Goal: Task Accomplishment & Management: Use online tool/utility

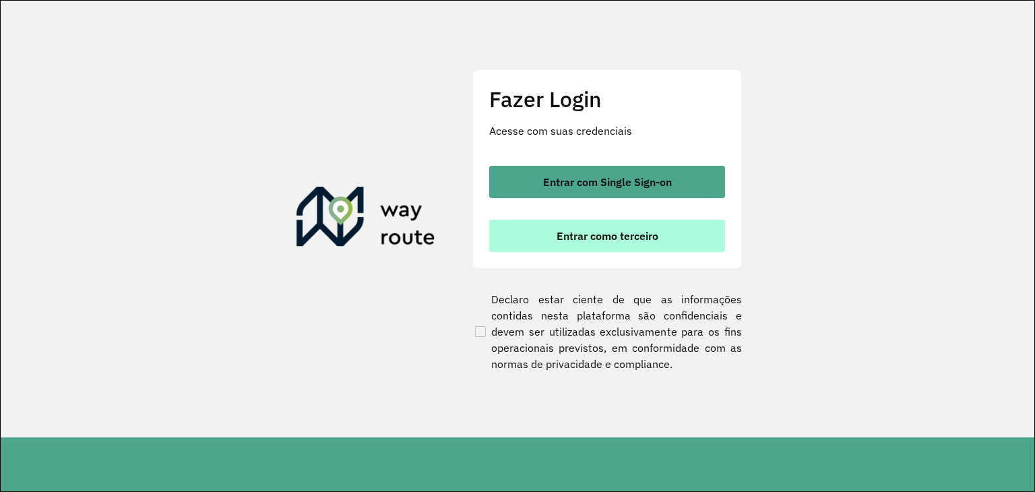
click at [579, 240] on span "Entrar como terceiro" at bounding box center [608, 235] width 102 height 11
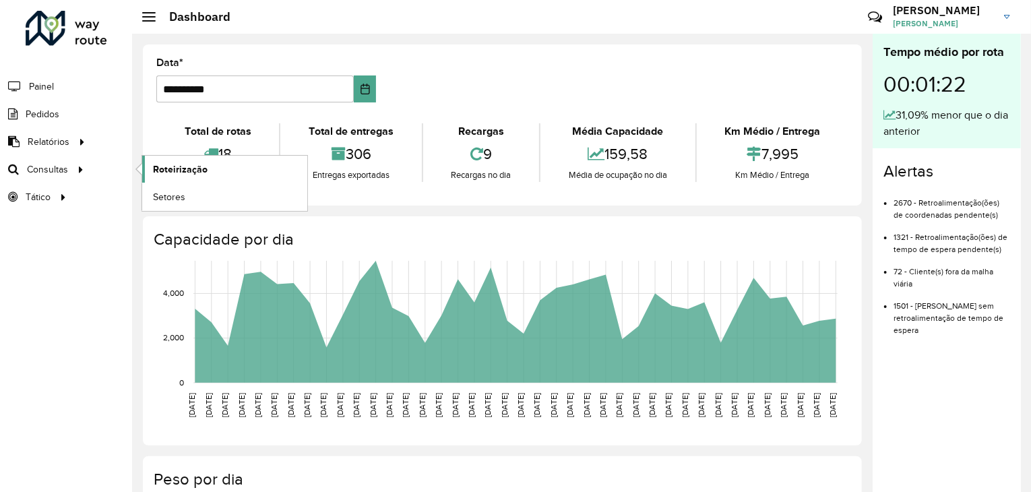
click at [208, 173] on link "Roteirização" at bounding box center [224, 169] width 165 height 27
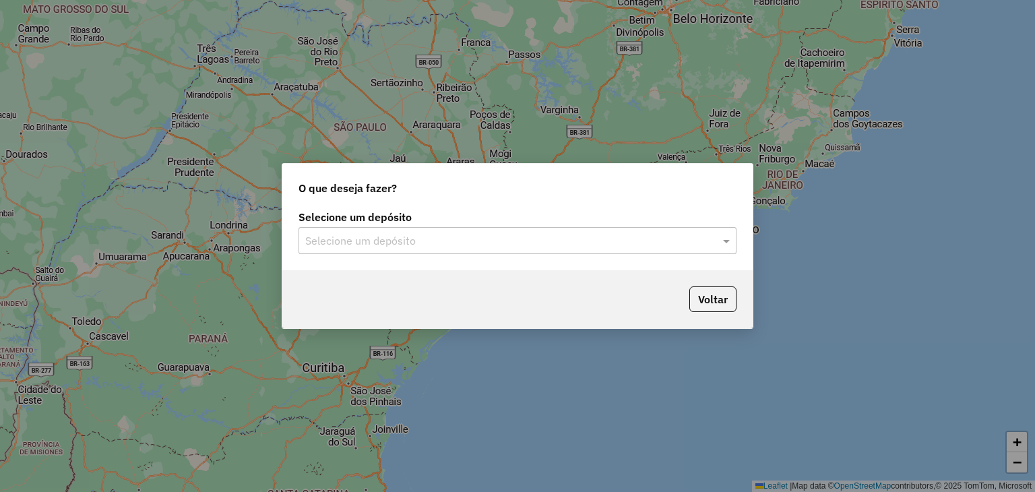
click at [61, 195] on div "O que deseja fazer? Selecione um depósito Selecione um depósito Voltar" at bounding box center [517, 246] width 1035 height 492
click at [367, 226] on div "Selecione um depósito Selecione um depósito" at bounding box center [518, 233] width 438 height 42
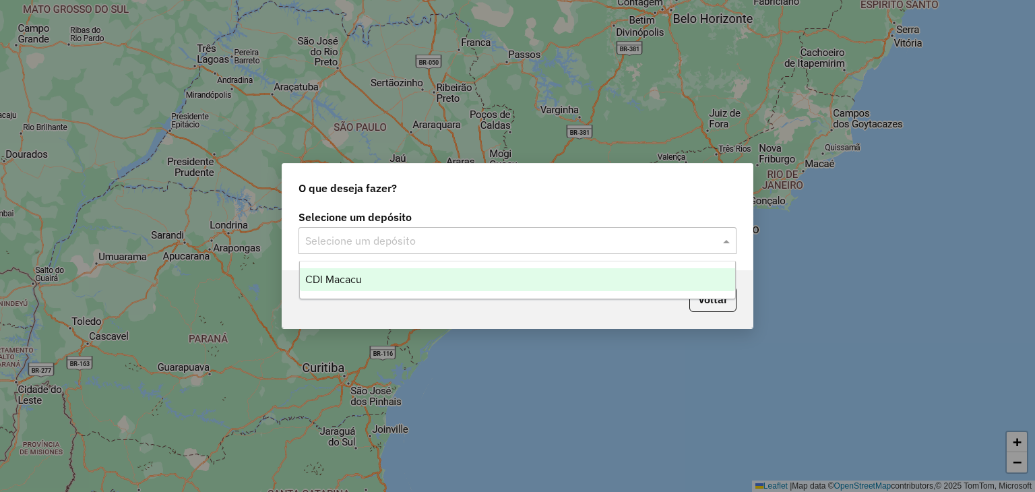
click at [373, 247] on input "text" at bounding box center [504, 241] width 398 height 16
click at [387, 291] on ng-dropdown-panel "CDI Macacu" at bounding box center [517, 280] width 437 height 38
click at [386, 281] on div "CDI Macacu" at bounding box center [518, 279] width 436 height 23
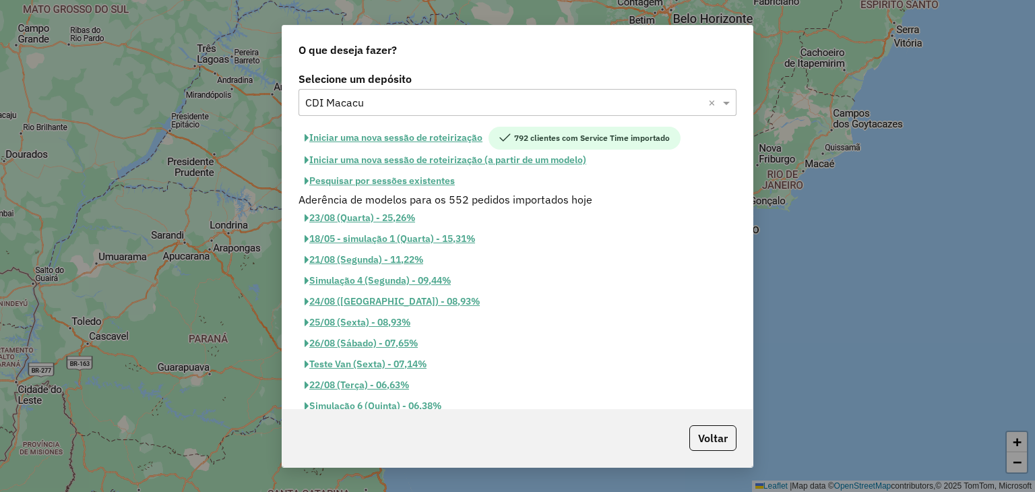
click at [419, 181] on button "Pesquisar por sessões existentes" at bounding box center [380, 181] width 162 height 21
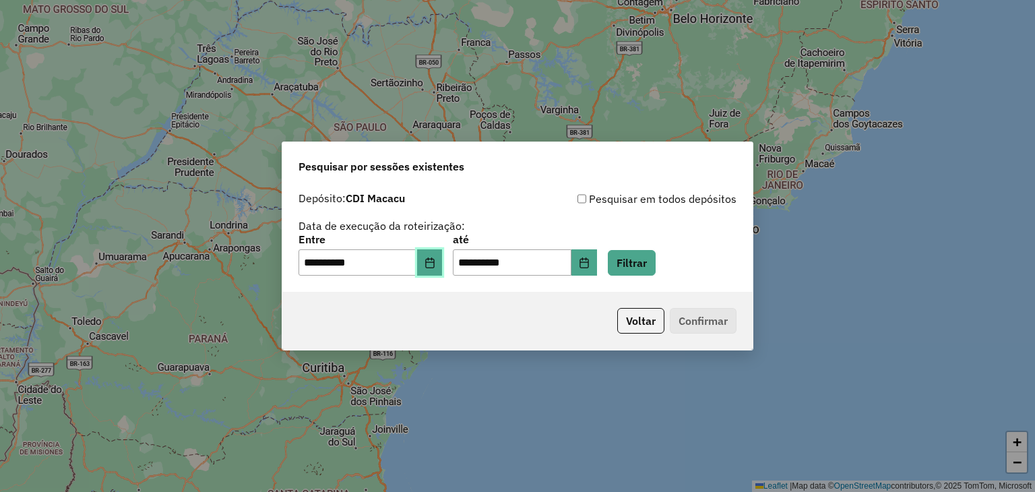
click at [443, 257] on button "Choose Date" at bounding box center [430, 262] width 26 height 27
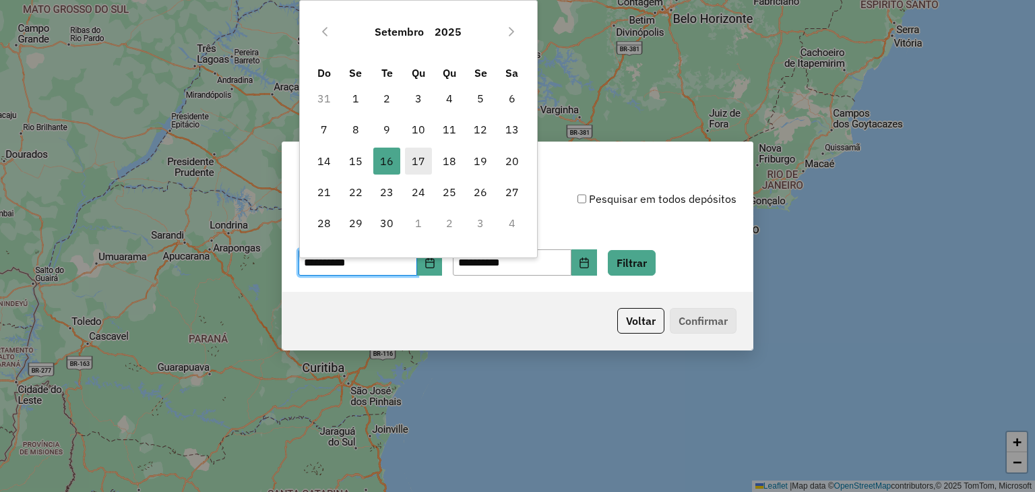
click at [421, 169] on span "17" at bounding box center [418, 161] width 27 height 27
type input "**********"
click at [628, 239] on div "**********" at bounding box center [518, 256] width 438 height 42
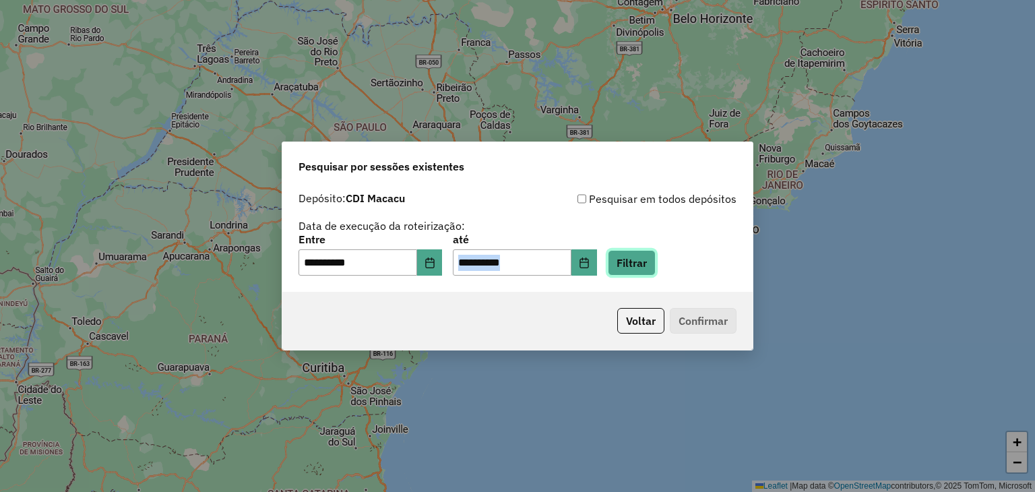
click at [647, 257] on button "Filtrar" at bounding box center [632, 263] width 48 height 26
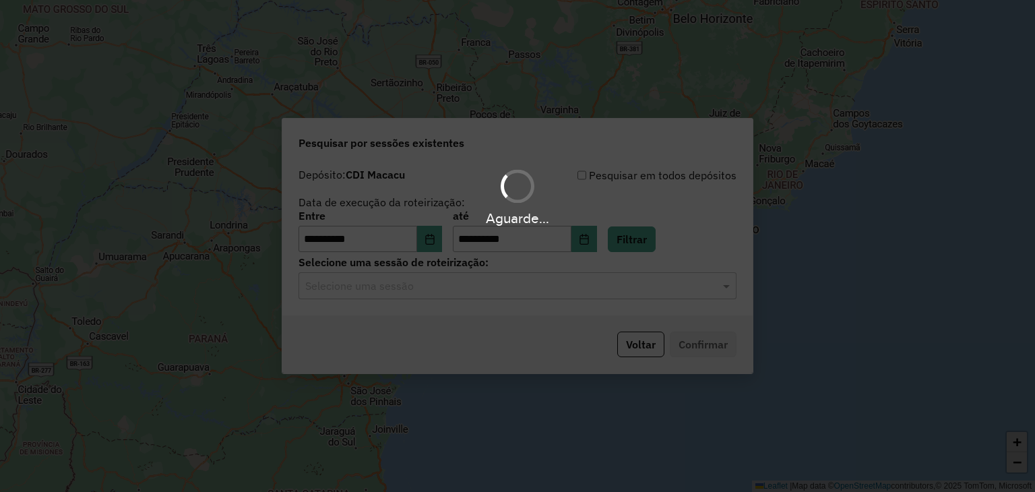
click at [472, 303] on div "Aguarde..." at bounding box center [517, 246] width 1035 height 492
click at [469, 286] on hb-app "**********" at bounding box center [517, 246] width 1035 height 492
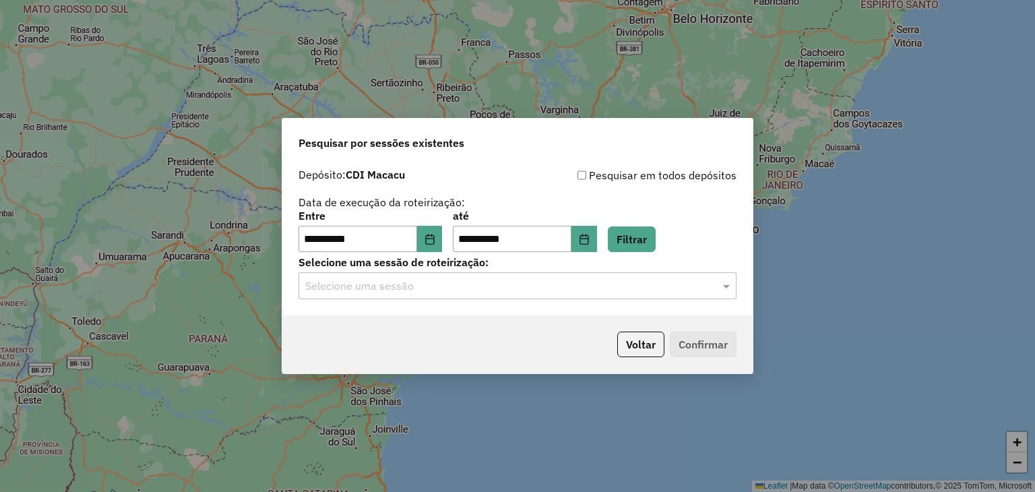
click at [455, 279] on input "text" at bounding box center [504, 286] width 398 height 16
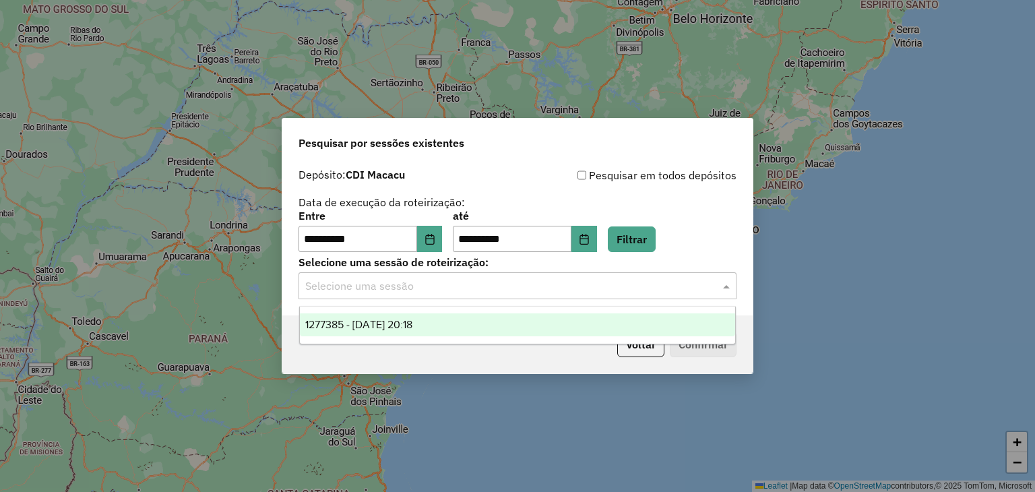
click at [458, 329] on div "1277385 - 17/09/2025 20:18" at bounding box center [518, 324] width 436 height 23
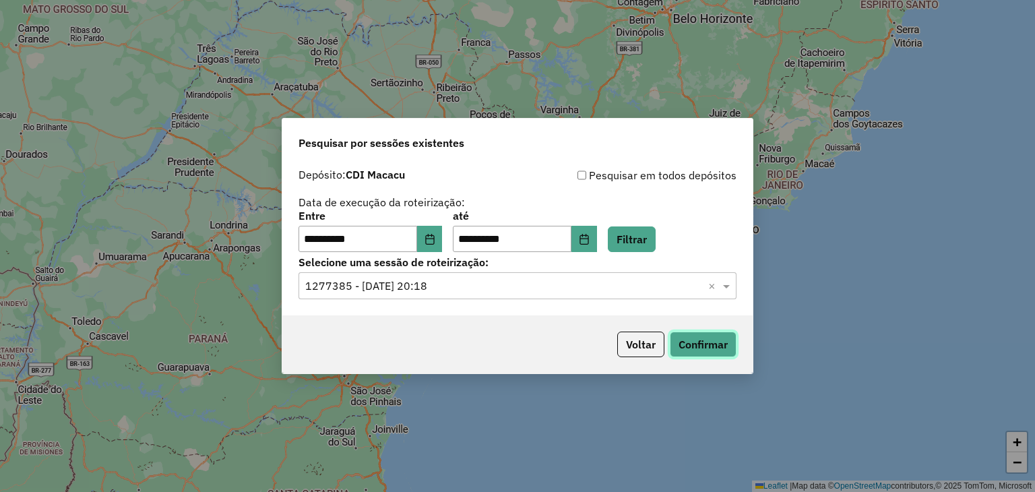
click at [713, 347] on button "Confirmar" at bounding box center [703, 345] width 67 height 26
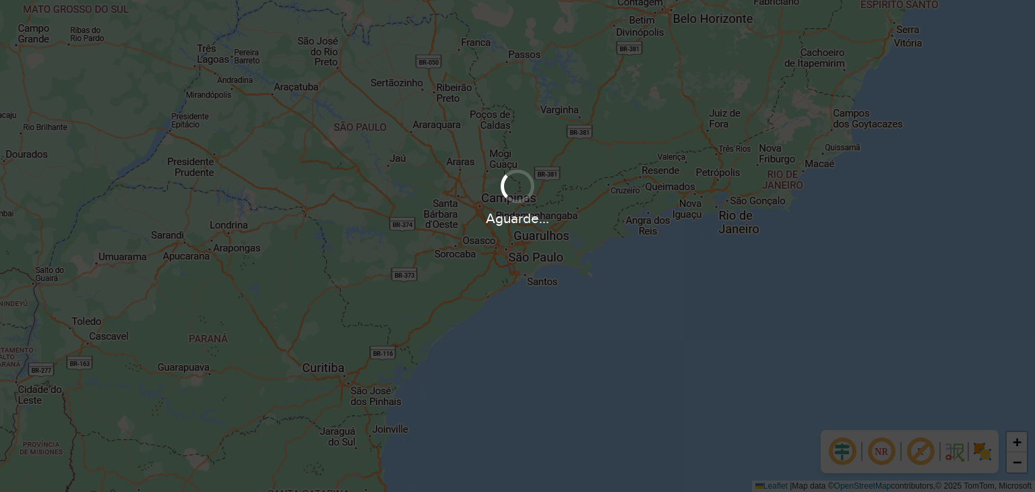
click at [39, 307] on div "Aguarde..." at bounding box center [517, 246] width 1035 height 492
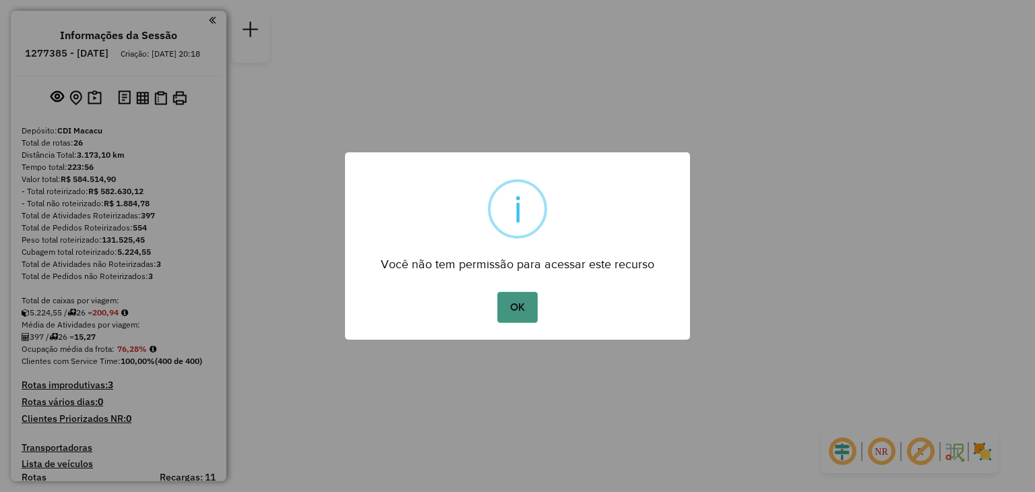
click at [501, 312] on button "OK" at bounding box center [517, 307] width 40 height 31
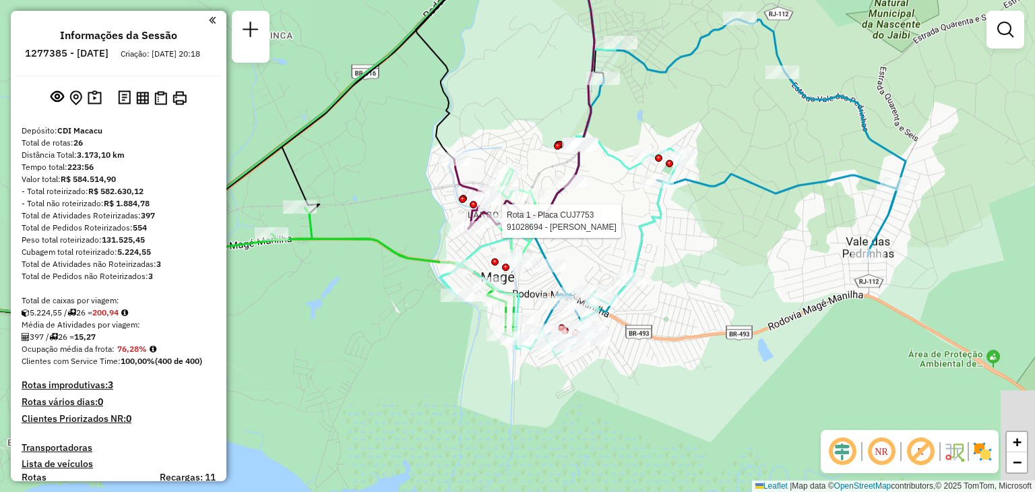
select select "**********"
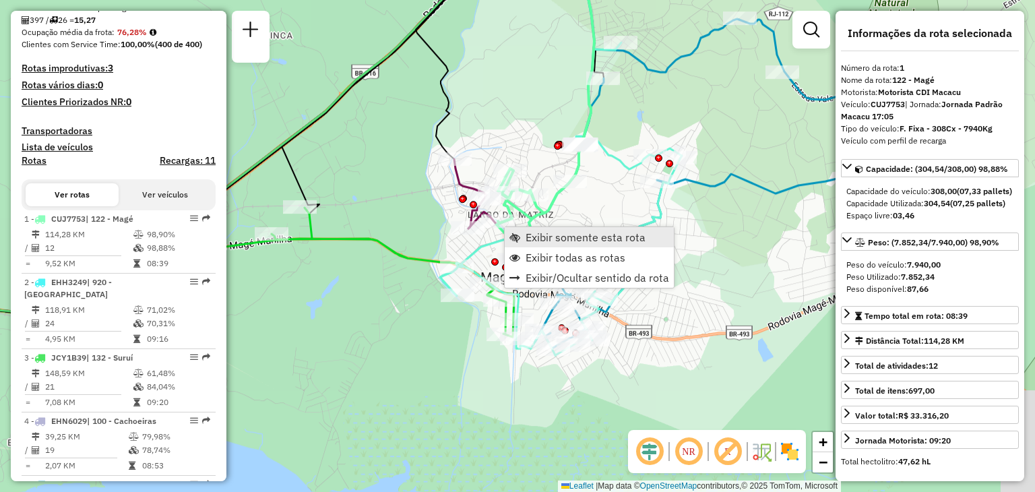
scroll to position [528, 0]
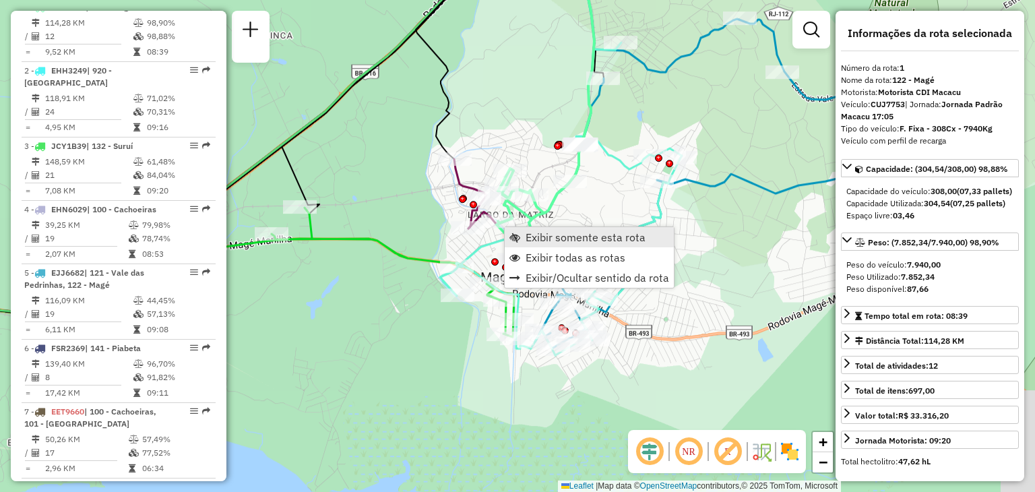
click at [533, 233] on span "Exibir somente esta rota" at bounding box center [586, 237] width 120 height 11
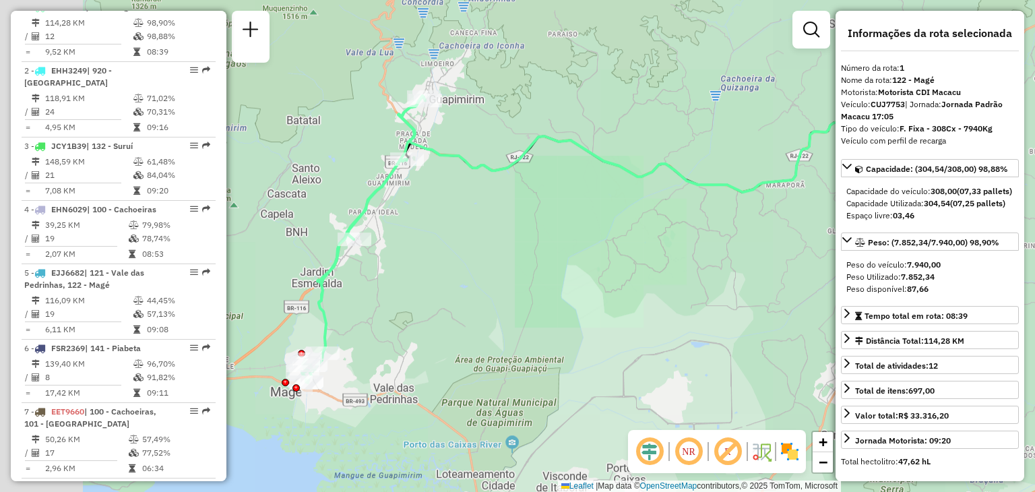
drag, startPoint x: 501, startPoint y: 282, endPoint x: 693, endPoint y: 250, distance: 194.8
click at [713, 251] on div "Janela de atendimento Grade de atendimento Capacidade Transportadoras Veículos …" at bounding box center [517, 246] width 1035 height 492
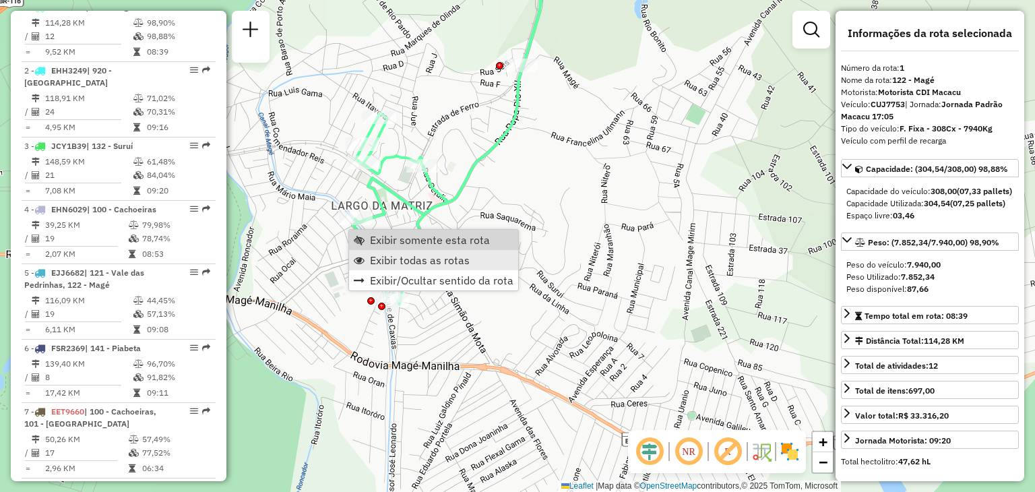
click at [377, 257] on span "Exibir todas as rotas" at bounding box center [420, 260] width 100 height 11
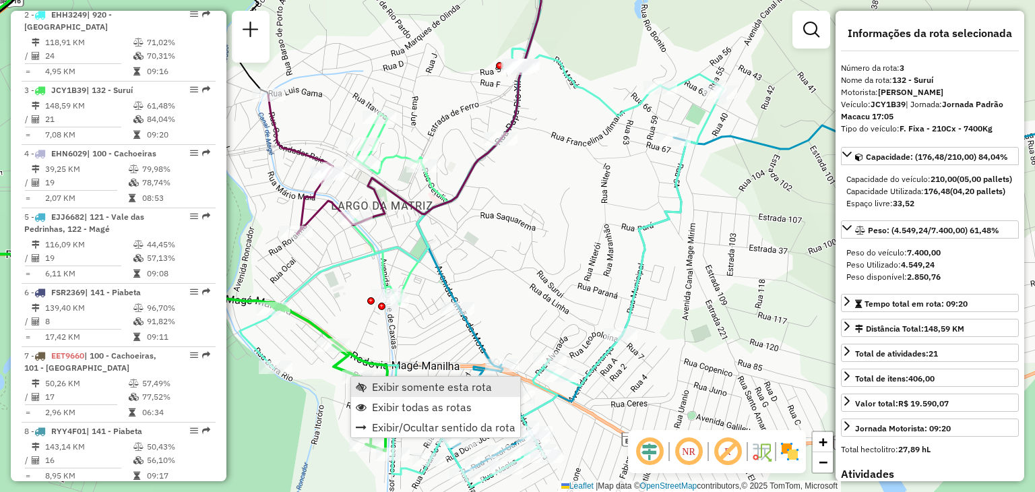
scroll to position [666, 0]
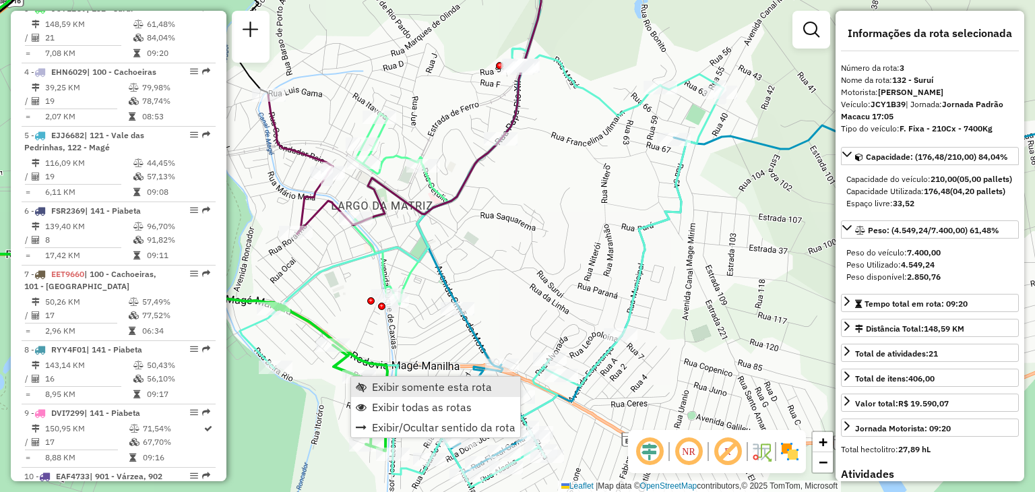
click at [377, 385] on span "Exibir somente esta rota" at bounding box center [432, 386] width 120 height 11
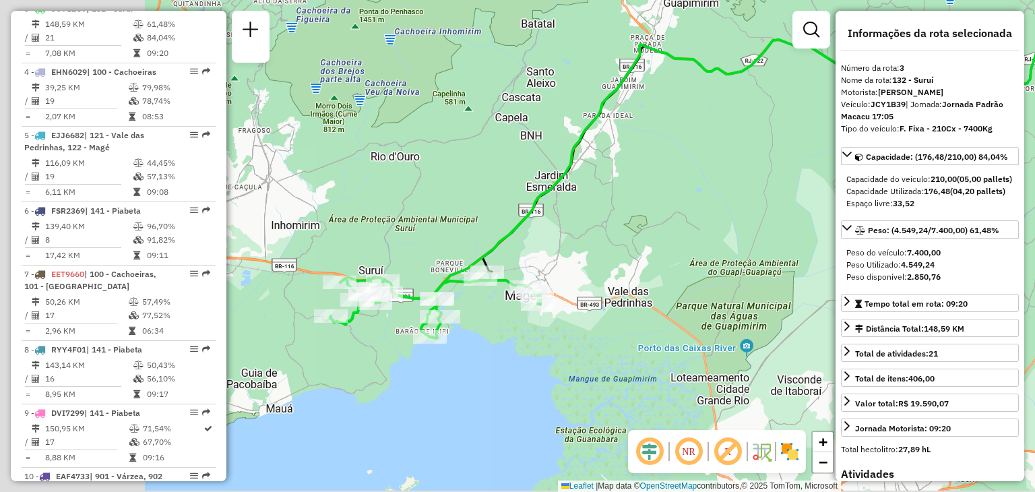
drag, startPoint x: 303, startPoint y: 386, endPoint x: 565, endPoint y: 293, distance: 278.0
click at [565, 293] on div "Janela de atendimento Grade de atendimento Capacidade Transportadoras Veículos …" at bounding box center [517, 246] width 1035 height 492
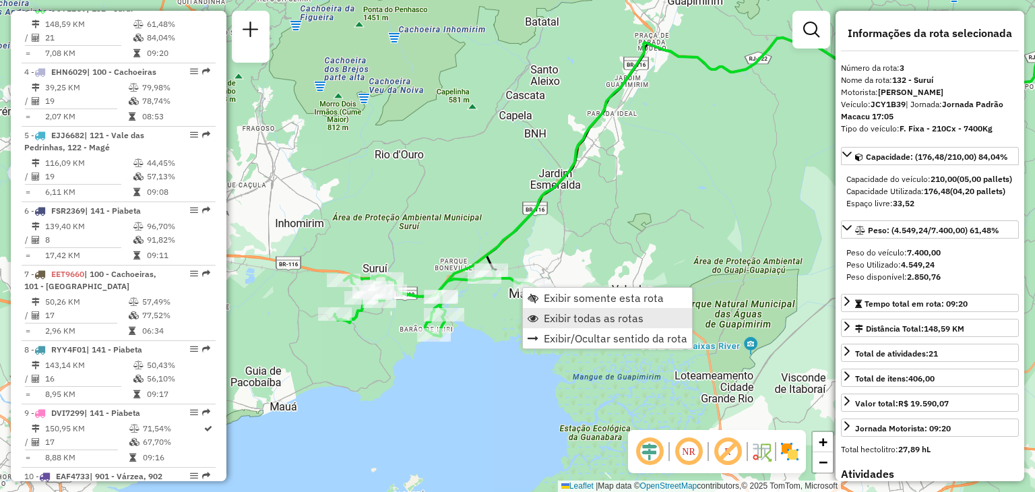
click at [563, 316] on span "Exibir todas as rotas" at bounding box center [594, 318] width 100 height 11
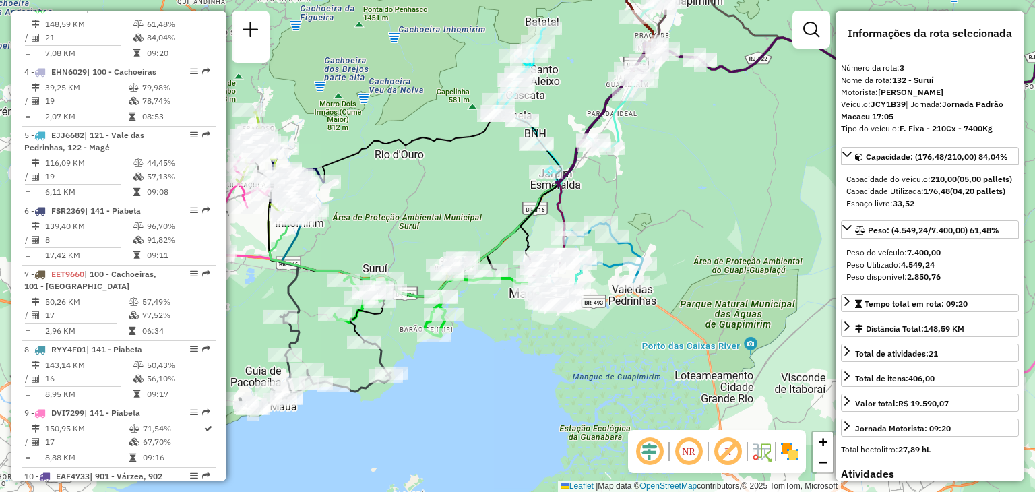
drag, startPoint x: 266, startPoint y: 268, endPoint x: 348, endPoint y: 289, distance: 84.8
click at [347, 289] on div "Rota 20 - Placa CUF2752 91027918 - [PERSON_NAME] D Rota 20 - Placa CUF2752 9109…" at bounding box center [517, 246] width 1035 height 492
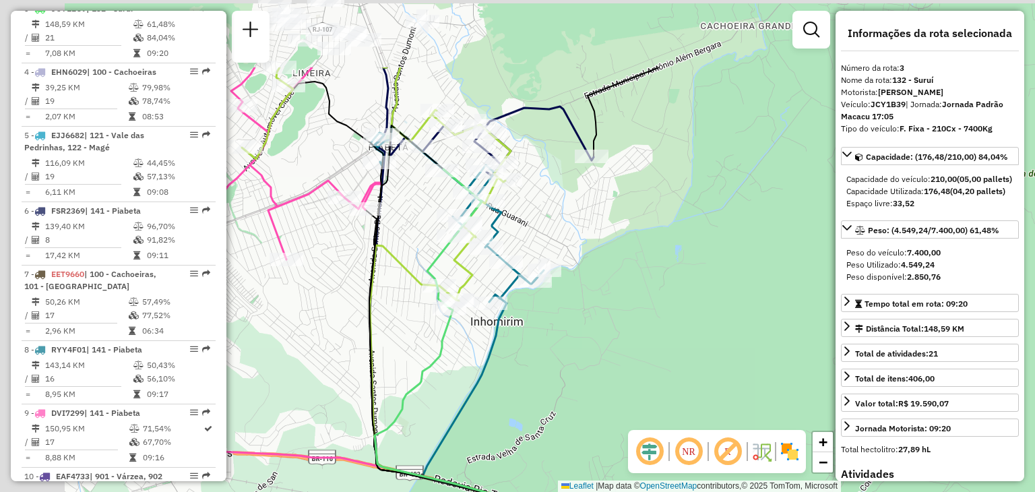
drag, startPoint x: 325, startPoint y: 115, endPoint x: 442, endPoint y: 276, distance: 199.2
click at [442, 276] on div "Janela de atendimento Grade de atendimento Capacidade Transportadoras Veículos …" at bounding box center [517, 246] width 1035 height 492
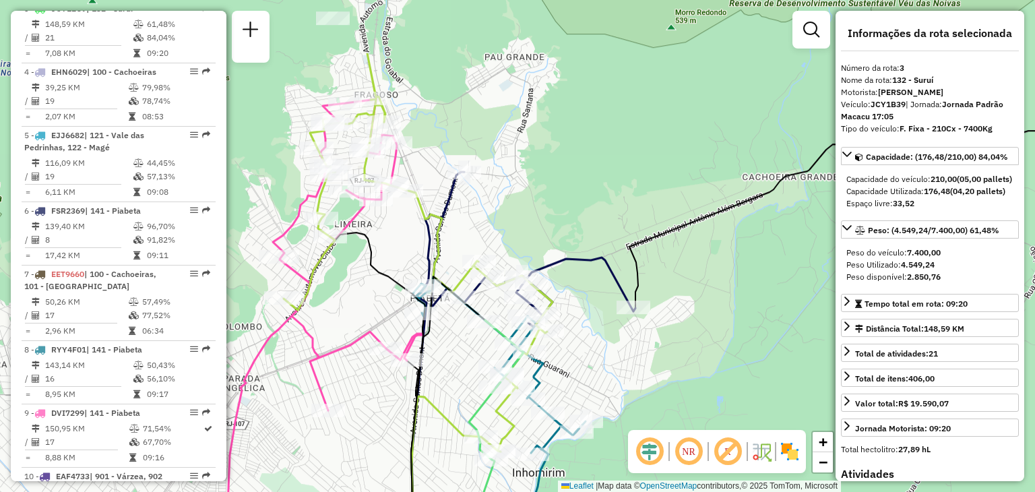
drag, startPoint x: 275, startPoint y: 92, endPoint x: 292, endPoint y: 173, distance: 82.6
click at [284, 175] on div "Janela de atendimento Grade de atendimento Capacidade Transportadoras Veículos …" at bounding box center [517, 246] width 1035 height 492
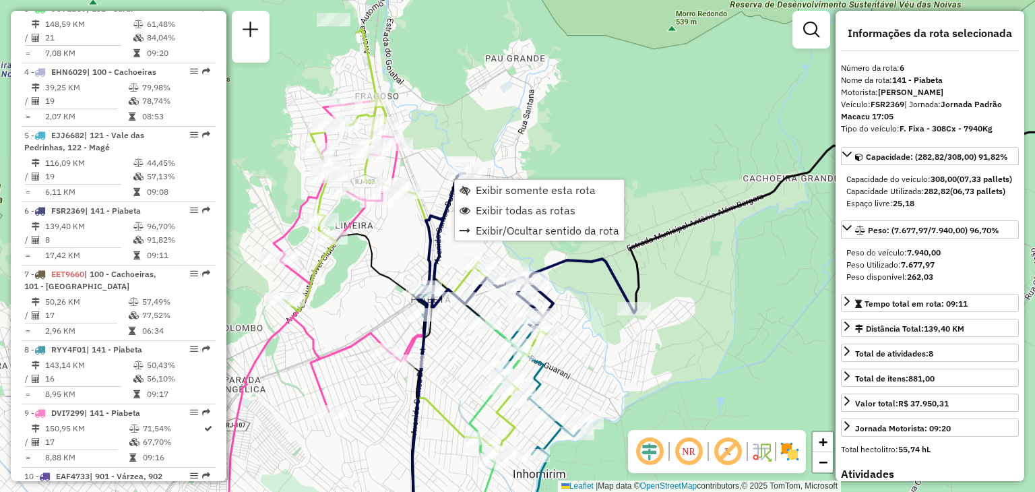
scroll to position [868, 0]
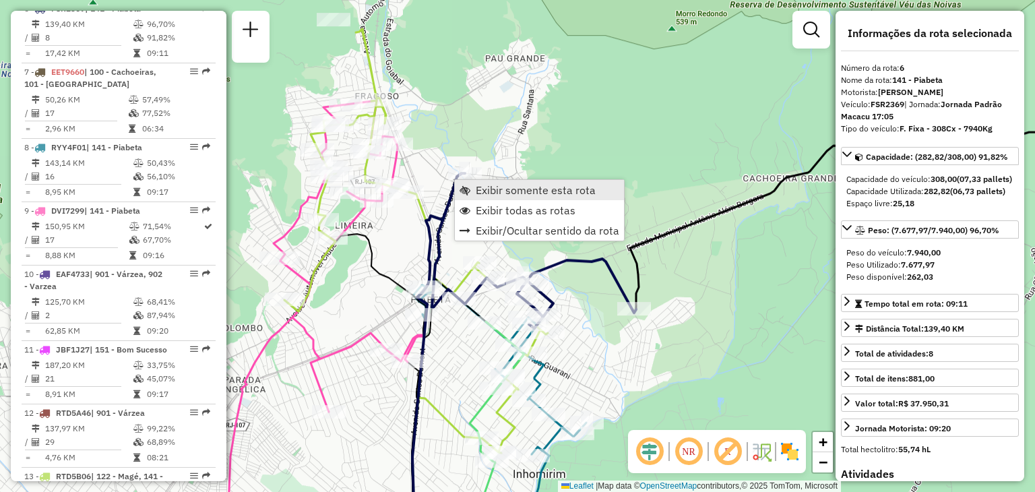
click at [473, 185] on link "Exibir somente esta rota" at bounding box center [539, 190] width 169 height 20
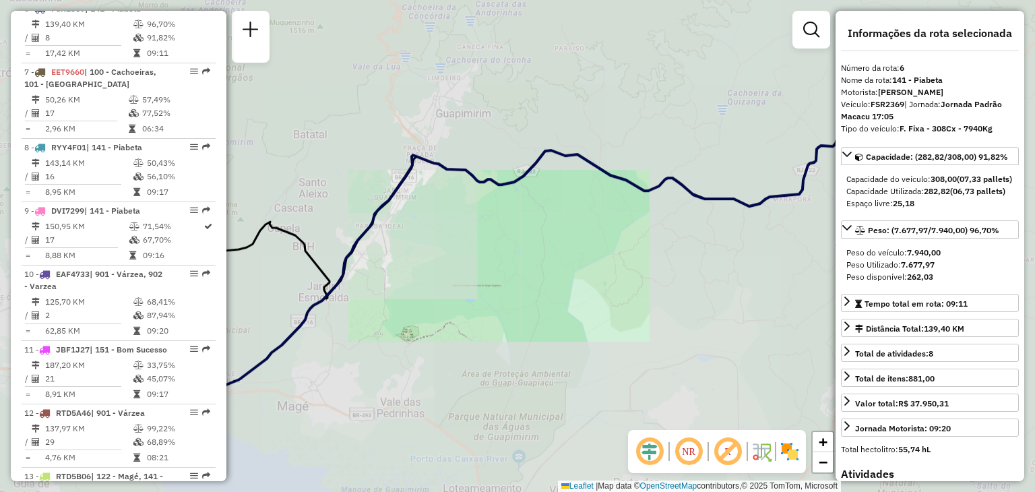
drag, startPoint x: 427, startPoint y: 281, endPoint x: 733, endPoint y: 222, distance: 312.2
click at [733, 222] on div "Janela de atendimento Grade de atendimento Capacidade Transportadoras Veículos …" at bounding box center [517, 246] width 1035 height 492
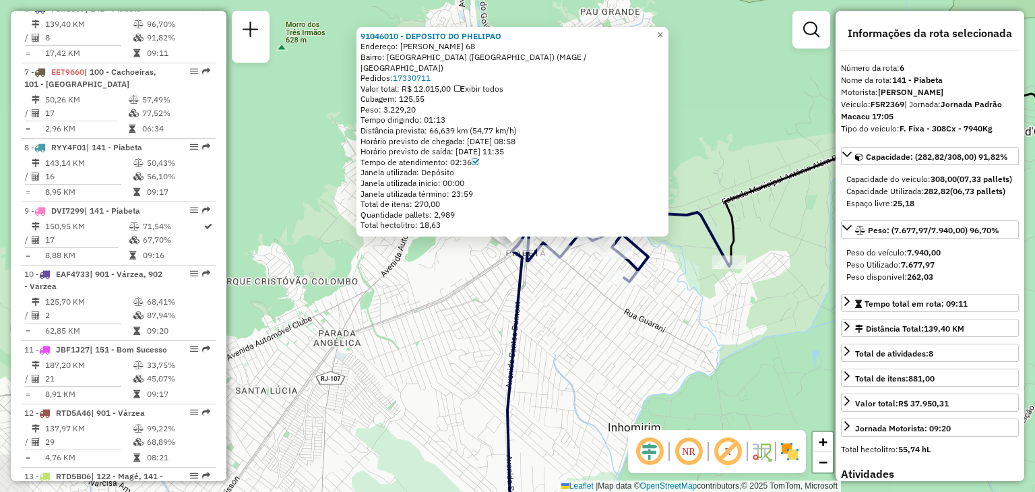
click at [474, 292] on div "91046010 - DEPOSITO DO PHELIPAO Endereço: OLIVIO DE MATOS 68 Bairro: [GEOGRAPHI…" at bounding box center [517, 246] width 1035 height 492
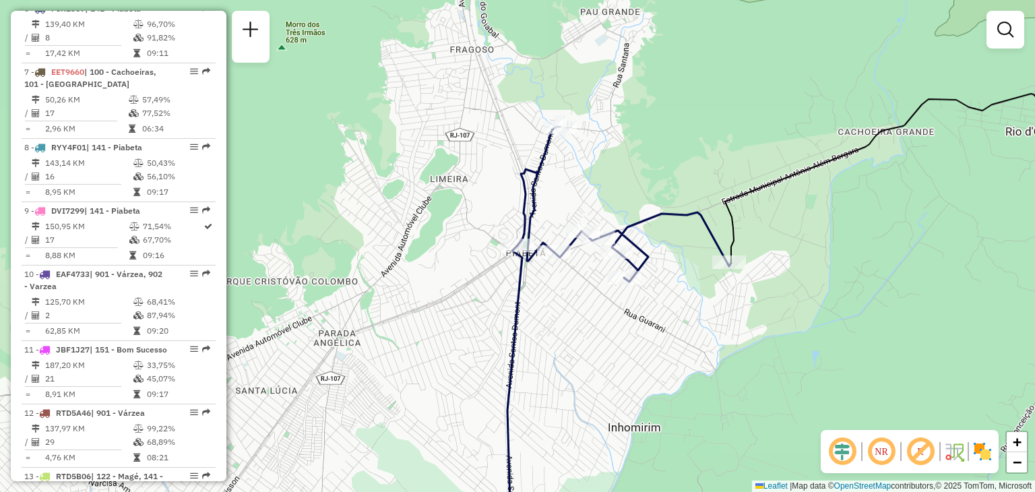
select select "**********"
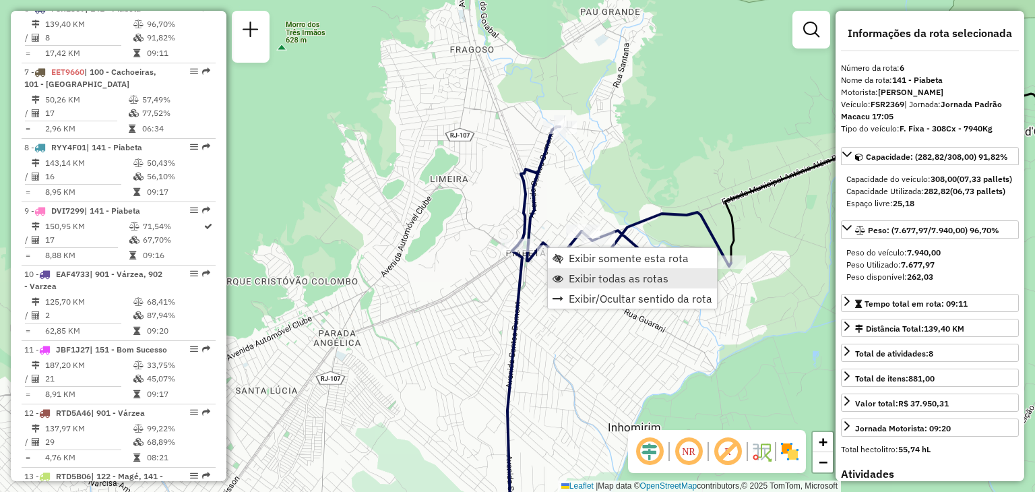
click at [586, 286] on link "Exibir todas as rotas" at bounding box center [632, 278] width 169 height 20
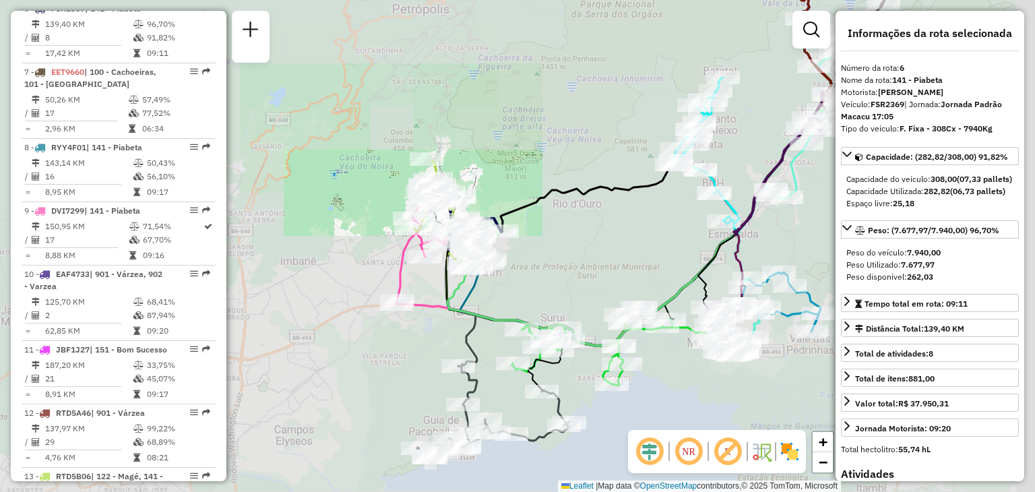
drag, startPoint x: 696, startPoint y: 338, endPoint x: 319, endPoint y: 107, distance: 441.4
click at [321, 107] on div "Janela de atendimento Grade de atendimento Capacidade Transportadoras Veículos …" at bounding box center [517, 246] width 1035 height 492
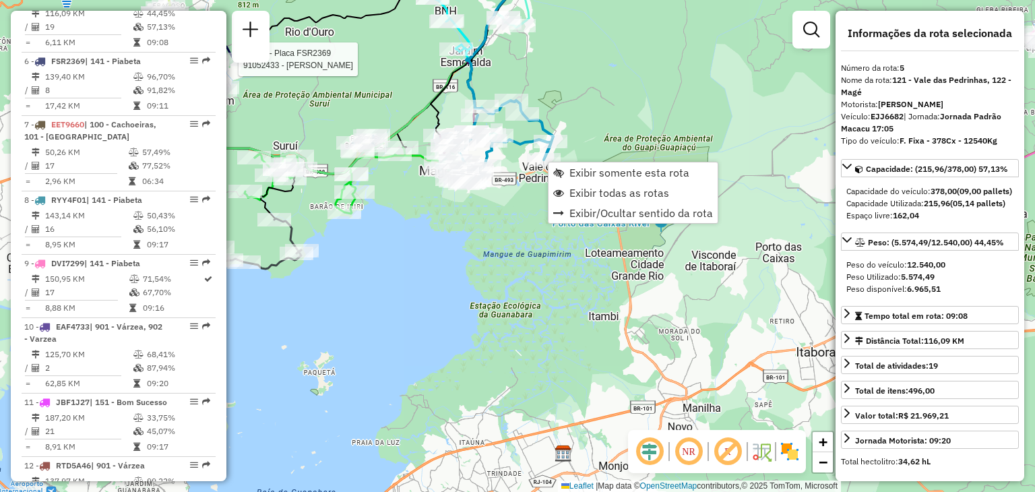
scroll to position [793, 0]
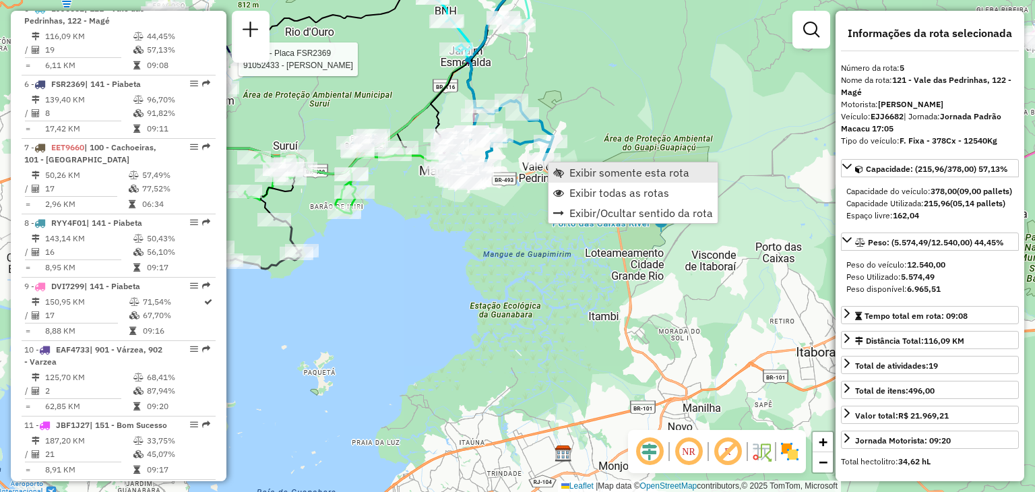
click at [564, 173] on link "Exibir somente esta rota" at bounding box center [633, 172] width 169 height 20
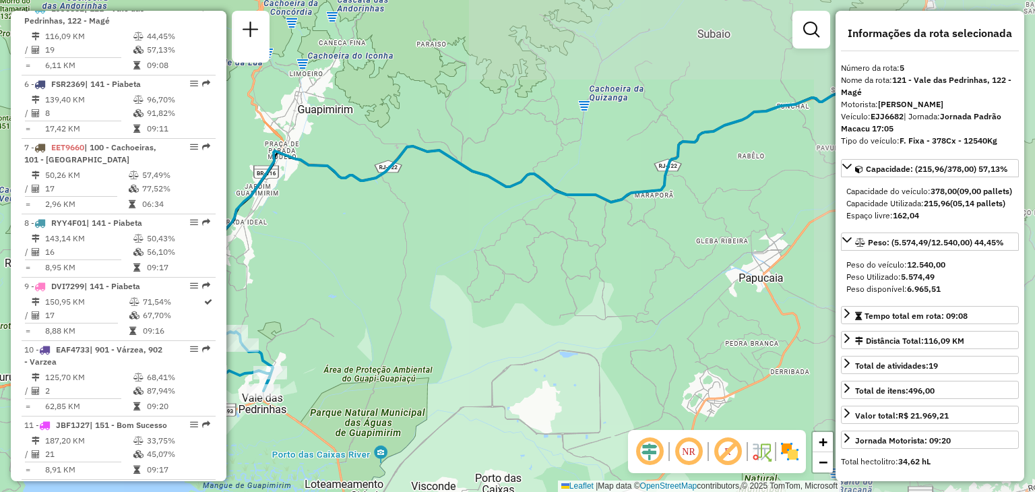
drag, startPoint x: 445, startPoint y: 215, endPoint x: 715, endPoint y: 131, distance: 282.2
click at [712, 132] on div "Janela de atendimento Grade de atendimento Capacidade Transportadoras Veículos …" at bounding box center [517, 246] width 1035 height 492
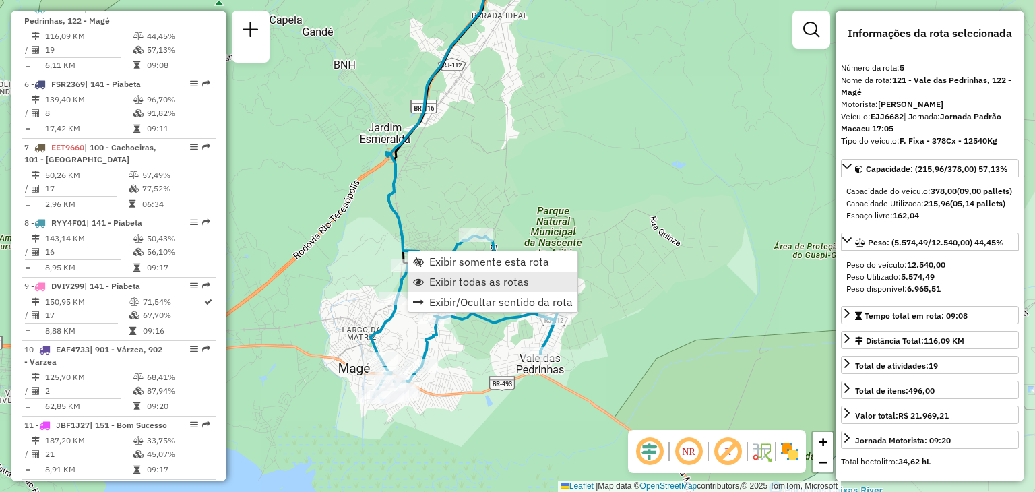
click at [446, 289] on link "Exibir todas as rotas" at bounding box center [492, 282] width 169 height 20
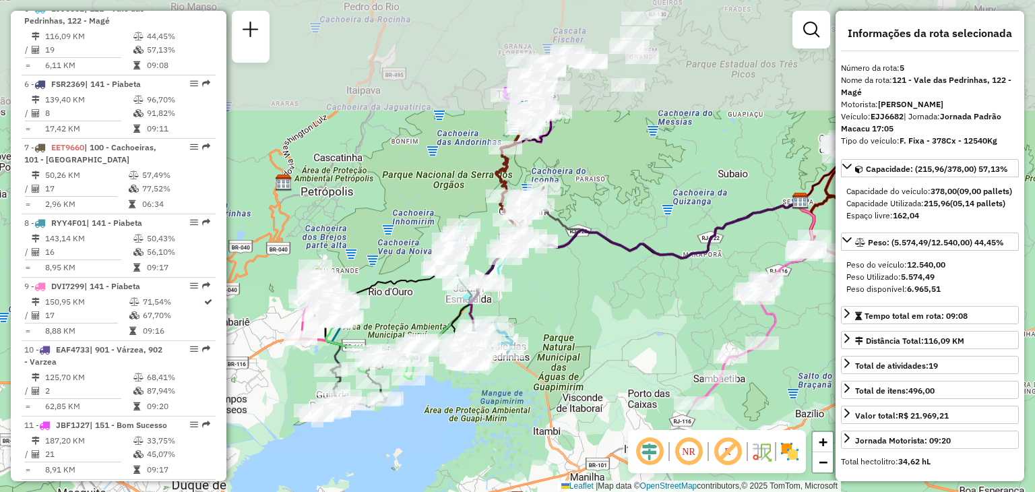
drag, startPoint x: 557, startPoint y: 239, endPoint x: 507, endPoint y: 358, distance: 128.9
click at [507, 358] on div "Janela de atendimento Grade de atendimento Capacidade Transportadoras Veículos …" at bounding box center [517, 246] width 1035 height 492
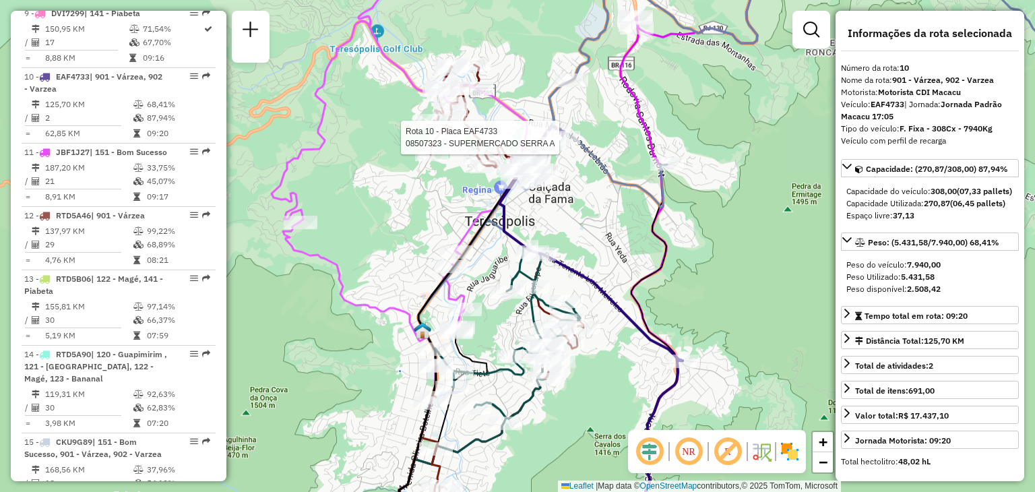
scroll to position [1134, 0]
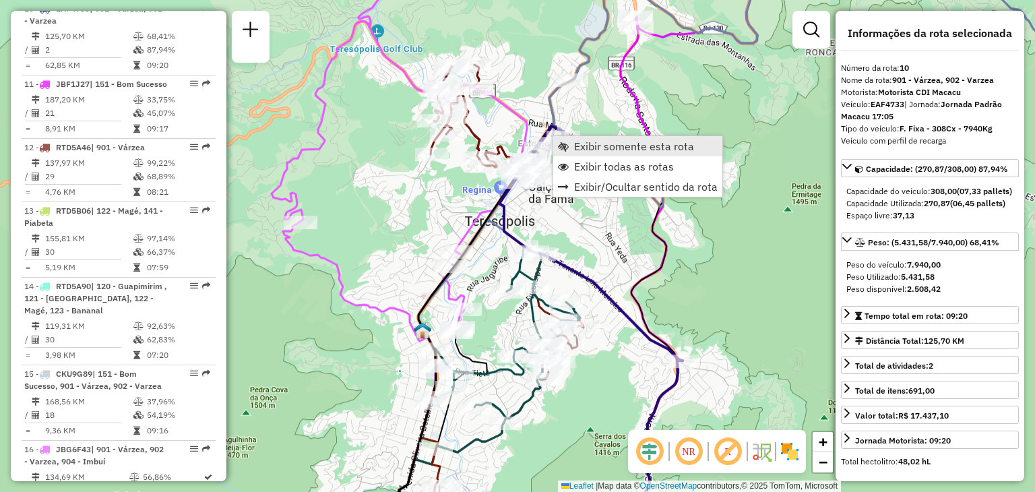
click at [569, 148] on link "Exibir somente esta rota" at bounding box center [637, 146] width 169 height 20
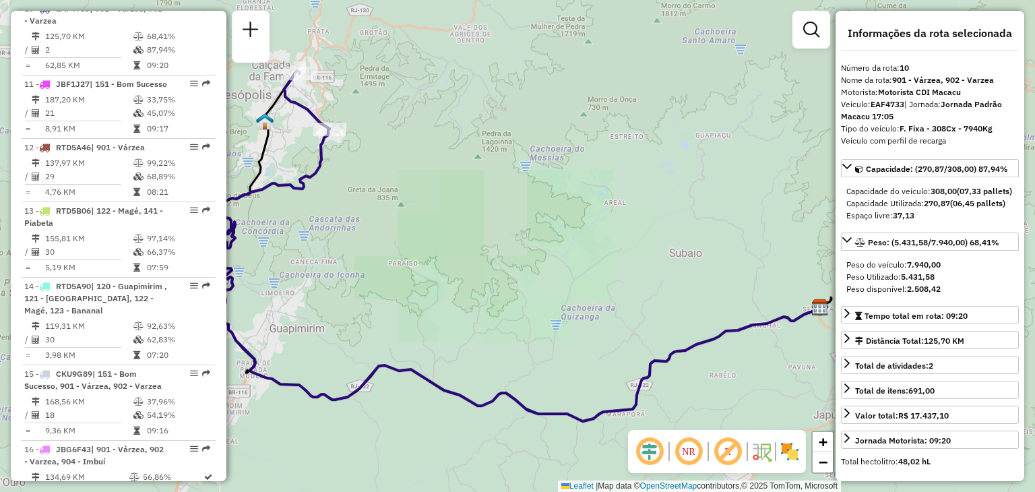
drag, startPoint x: 394, startPoint y: 257, endPoint x: 481, endPoint y: 203, distance: 102.3
click at [529, 290] on div "Janela de atendimento Grade de atendimento Capacidade Transportadoras Veículos …" at bounding box center [517, 246] width 1035 height 492
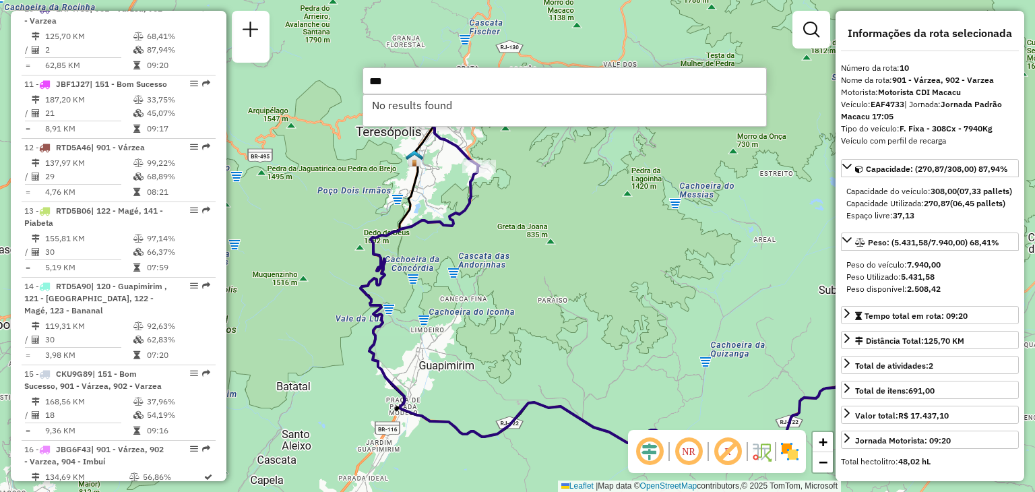
type input "***"
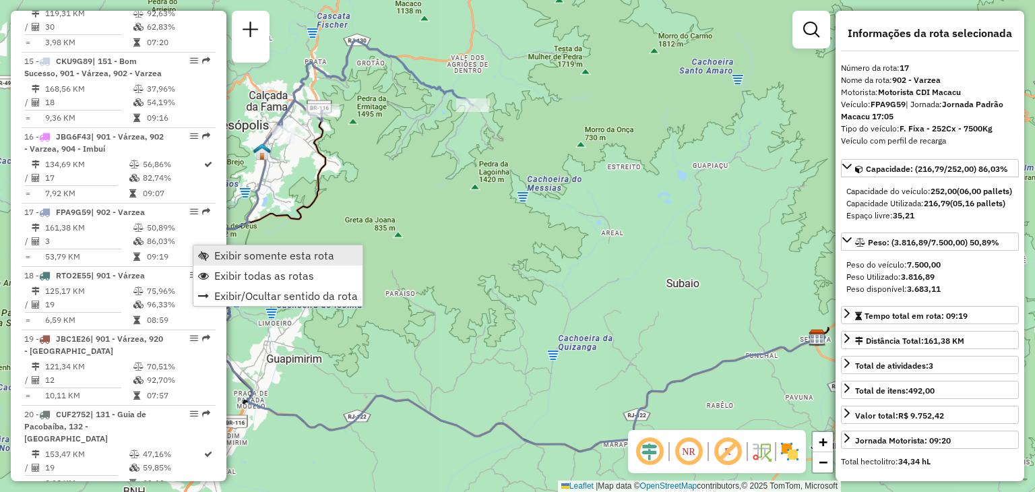
click at [232, 255] on span "Exibir somente esta rota" at bounding box center [274, 255] width 120 height 11
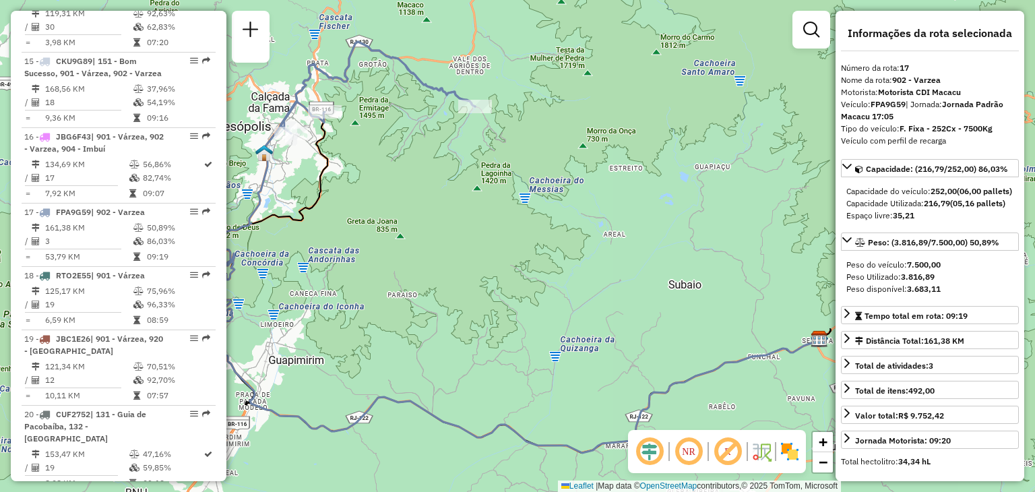
drag, startPoint x: 354, startPoint y: 206, endPoint x: 435, endPoint y: 192, distance: 82.7
click at [482, 239] on div "Janela de atendimento Grade de atendimento Capacidade Transportadoras Veículos …" at bounding box center [517, 246] width 1035 height 492
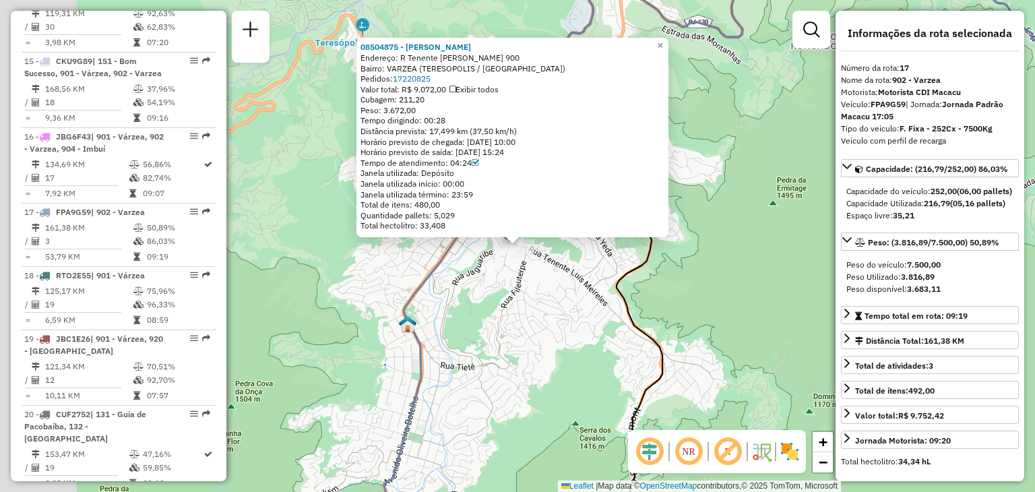
scroll to position [1673, 0]
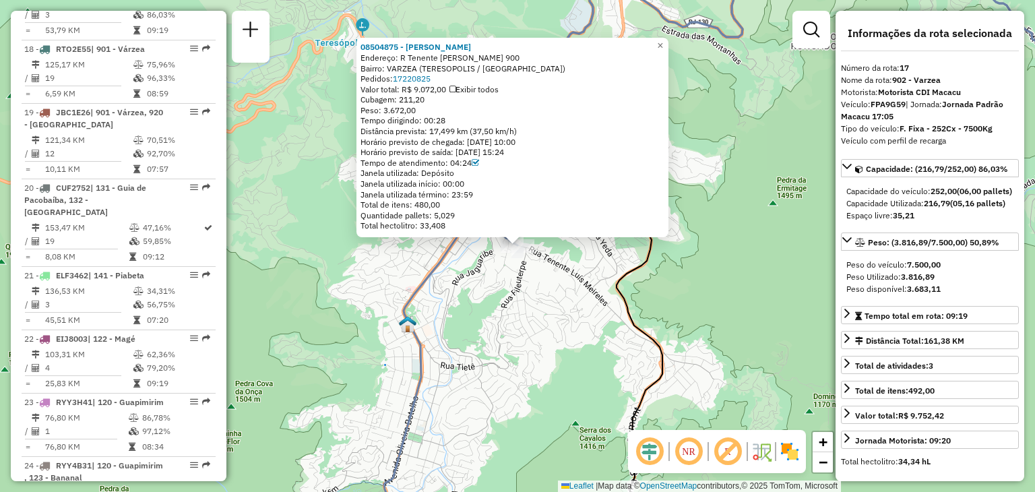
click at [528, 258] on div "Rota 17 - Placa FPA9G59 08504875 - [GEOGRAPHIC_DATA] 08504875 - [PERSON_NAME] E…" at bounding box center [517, 246] width 1035 height 492
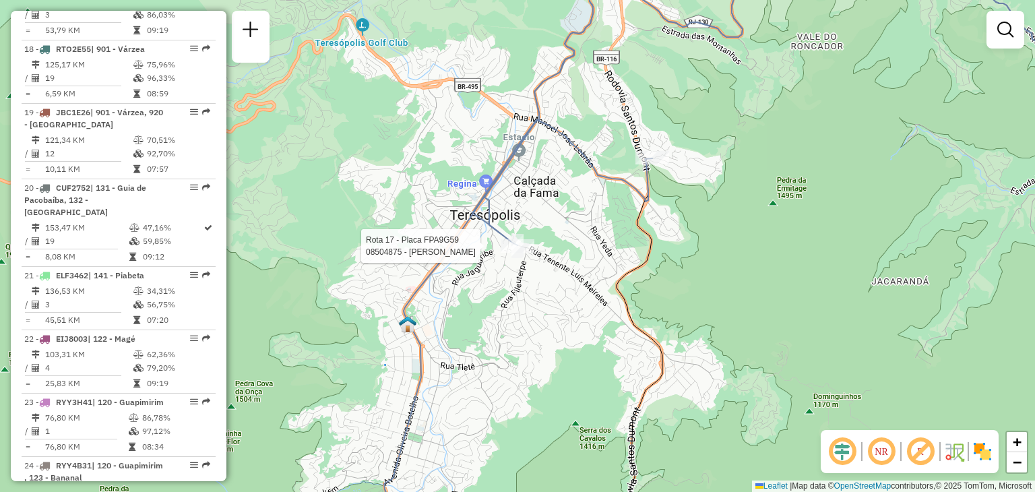
select select "**********"
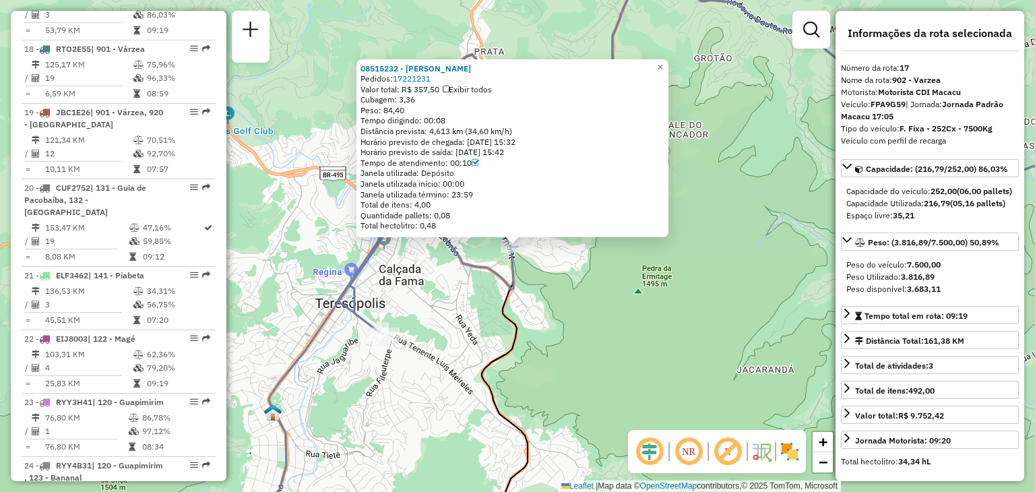
click at [656, 280] on div "08515232 - [PERSON_NAME]: 17221231 Valor total: R$ 357,50 Exibir todos Cubagem:…" at bounding box center [517, 246] width 1035 height 492
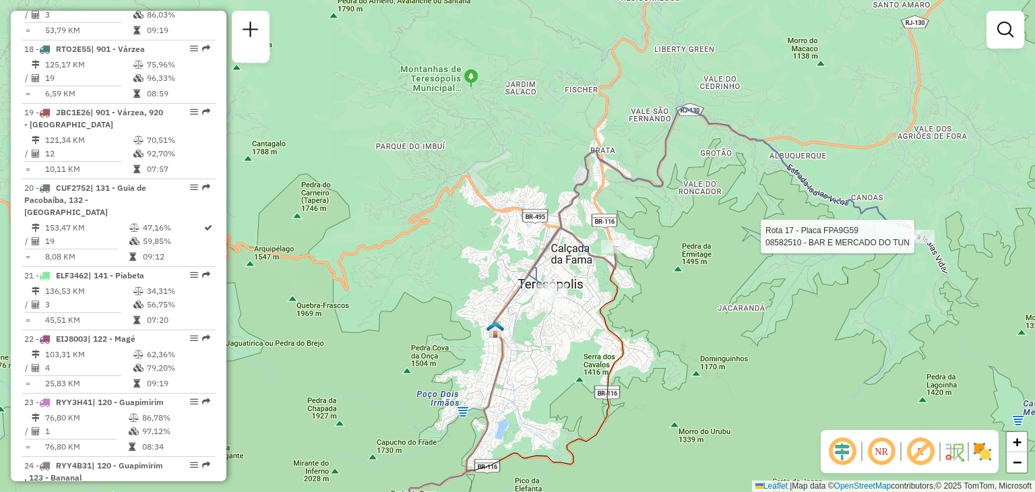
select select "**********"
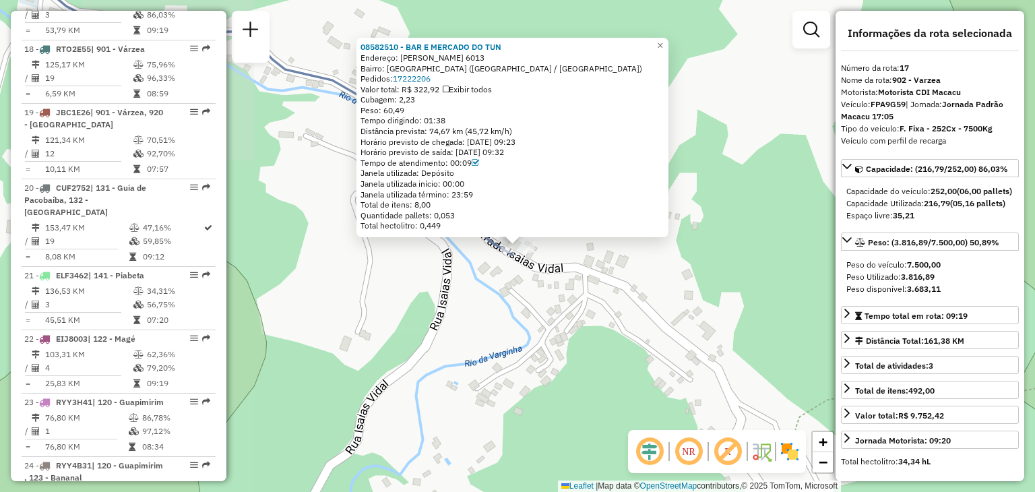
click at [434, 297] on div "08582510 - BAR E MERCADO DO TUN Endereço: [PERSON_NAME] 6013 Bairro: [GEOGRAPHI…" at bounding box center [517, 246] width 1035 height 492
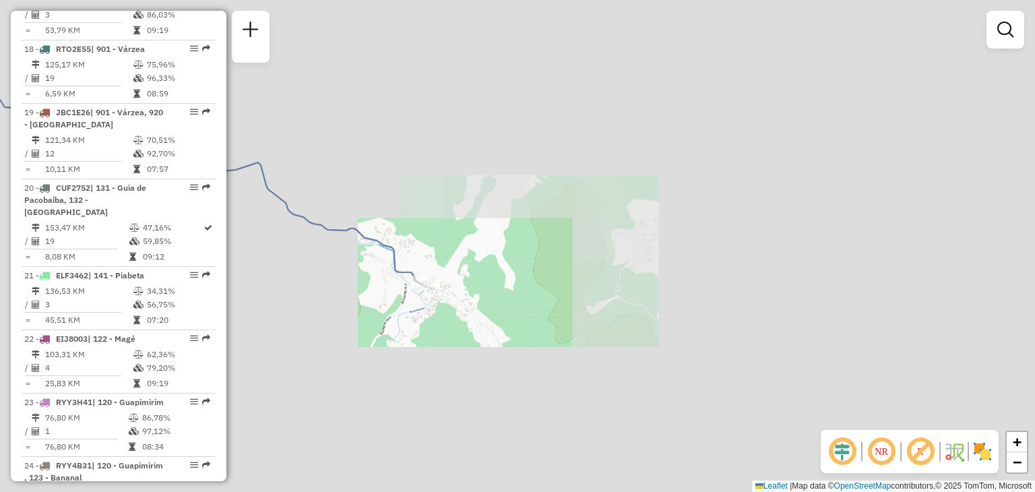
drag, startPoint x: 347, startPoint y: 324, endPoint x: 768, endPoint y: 284, distance: 422.5
click at [768, 284] on div "Janela de atendimento Grade de atendimento Capacidade Transportadoras Veículos …" at bounding box center [517, 246] width 1035 height 492
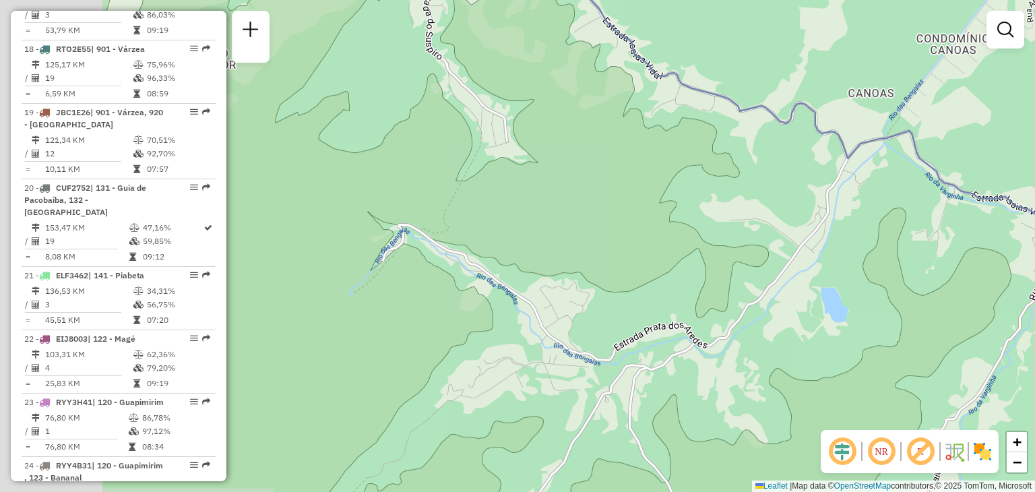
drag, startPoint x: 613, startPoint y: 237, endPoint x: 729, endPoint y: 239, distance: 115.9
click at [787, 233] on div "Janela de atendimento Grade de atendimento Capacidade Transportadoras Veículos …" at bounding box center [517, 246] width 1035 height 492
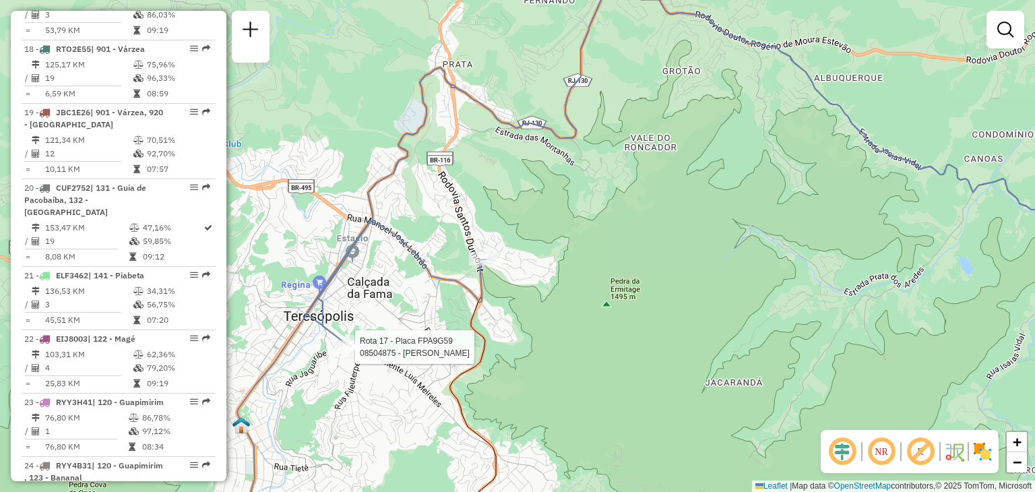
select select "**********"
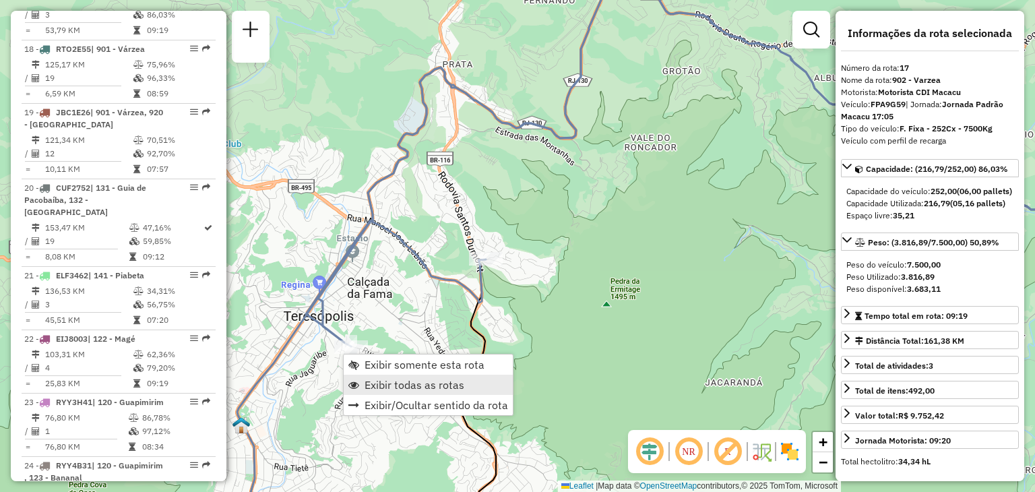
click at [386, 379] on span "Exibir todas as rotas" at bounding box center [415, 384] width 100 height 11
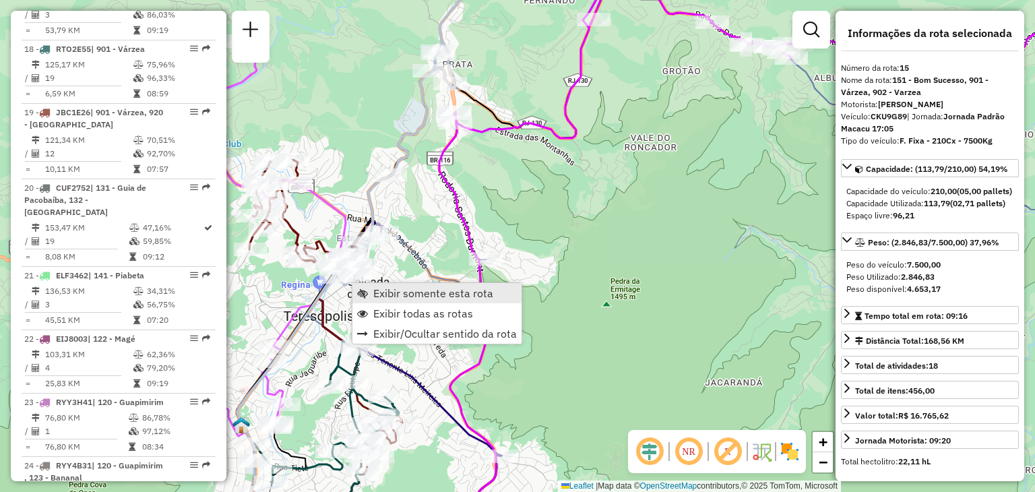
scroll to position [1523, 0]
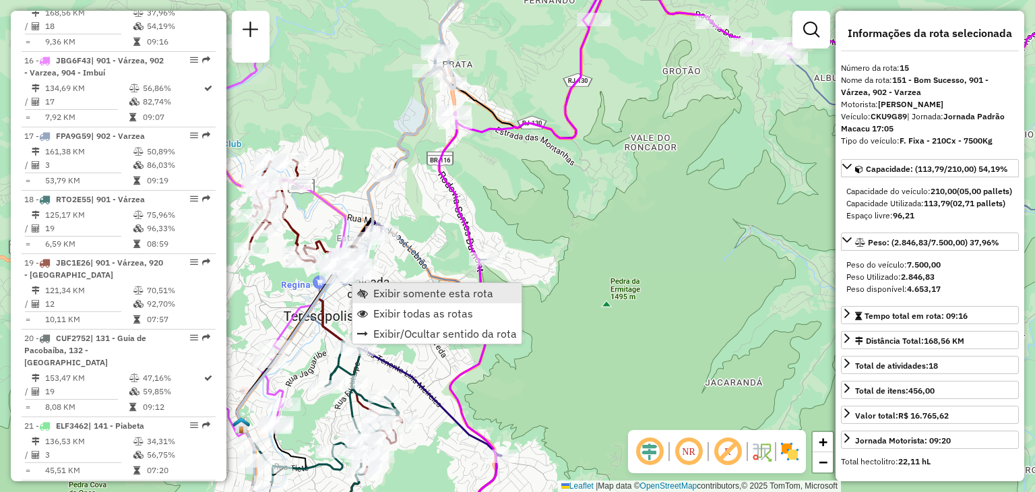
click at [396, 290] on span "Exibir somente esta rota" at bounding box center [433, 293] width 120 height 11
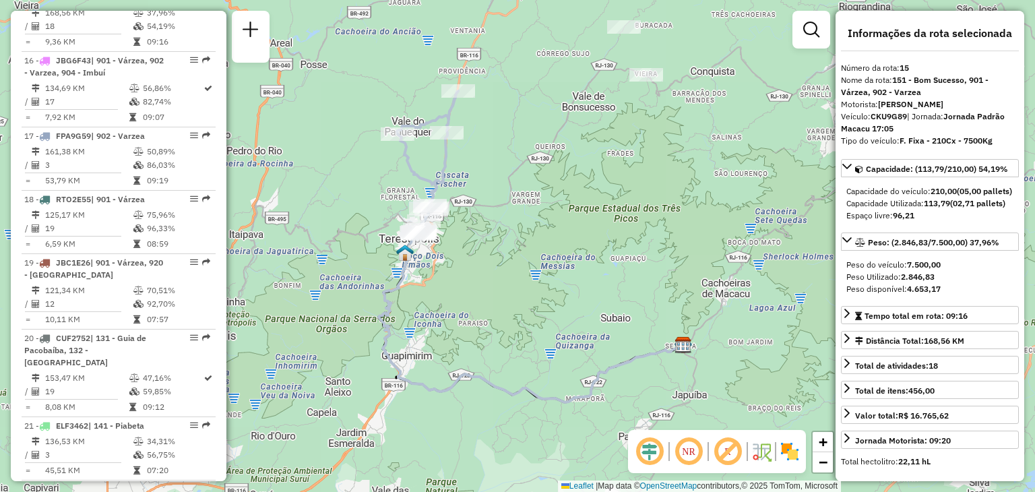
drag, startPoint x: 364, startPoint y: 332, endPoint x: 442, endPoint y: 264, distance: 103.7
click at [387, 346] on div "Janela de atendimento Grade de atendimento Capacidade Transportadoras Veículos …" at bounding box center [517, 246] width 1035 height 492
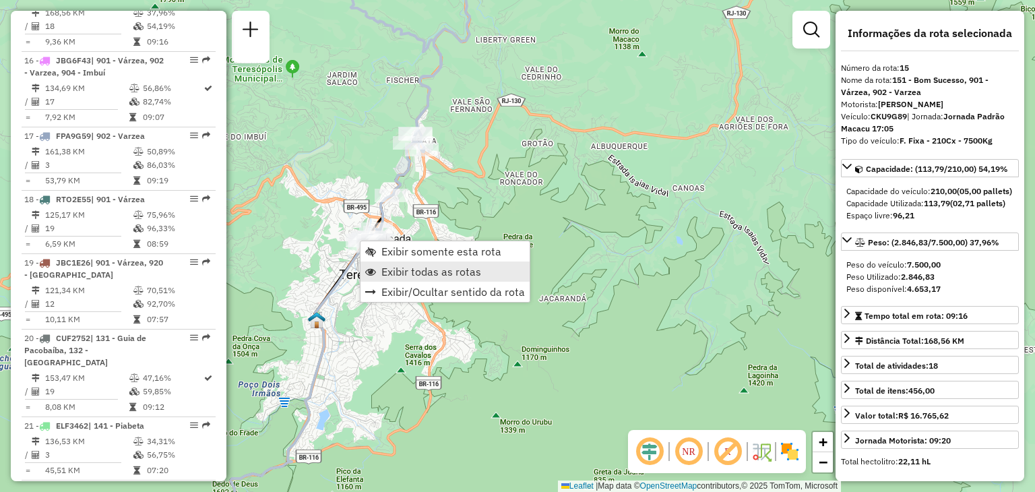
click at [392, 274] on span "Exibir todas as rotas" at bounding box center [431, 271] width 100 height 11
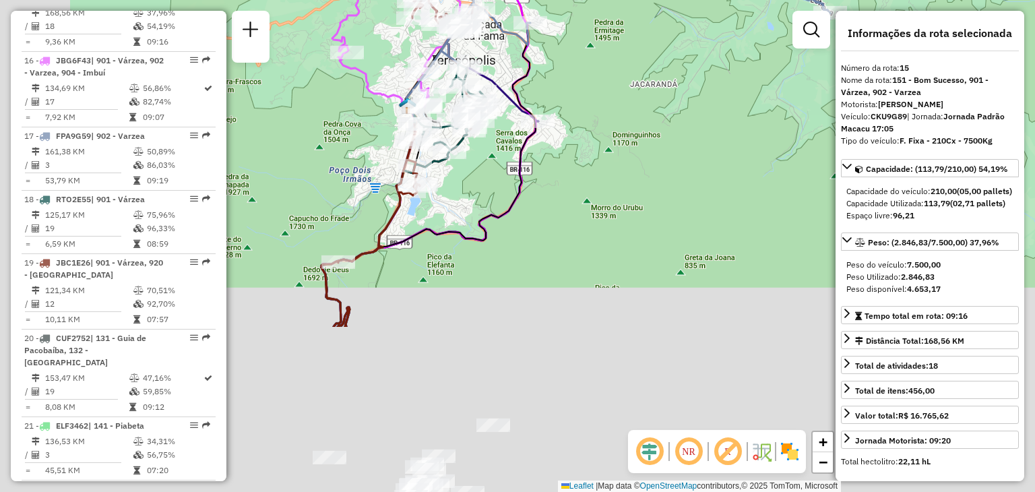
drag, startPoint x: 497, startPoint y: 348, endPoint x: 615, endPoint y: 171, distance: 212.3
click at [616, 119] on div "Janela de atendimento Grade de atendimento Capacidade Transportadoras Veículos …" at bounding box center [517, 246] width 1035 height 492
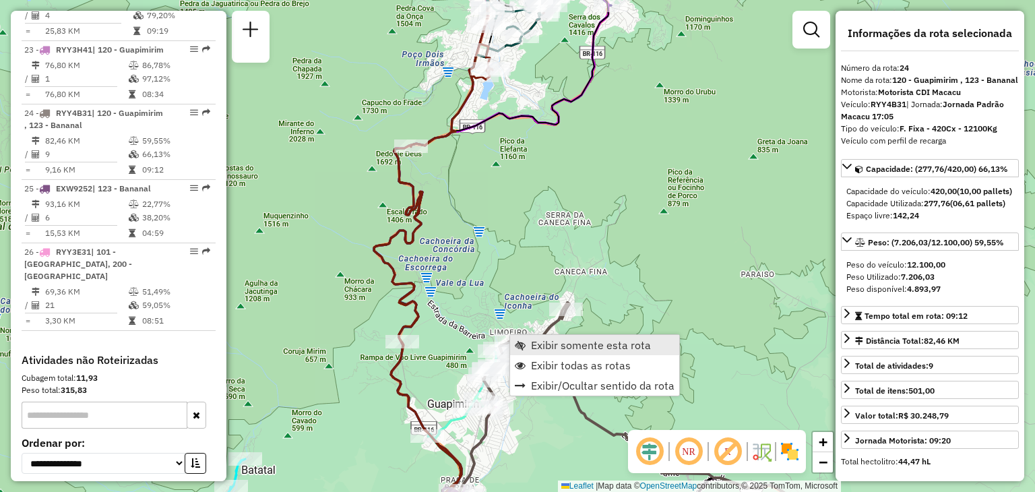
scroll to position [2151, 0]
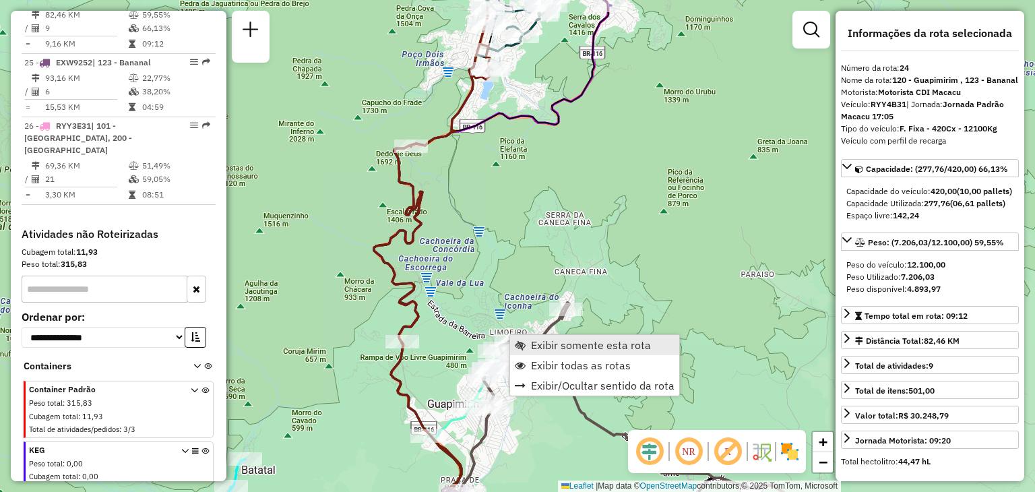
click at [551, 354] on link "Exibir somente esta rota" at bounding box center [594, 345] width 169 height 20
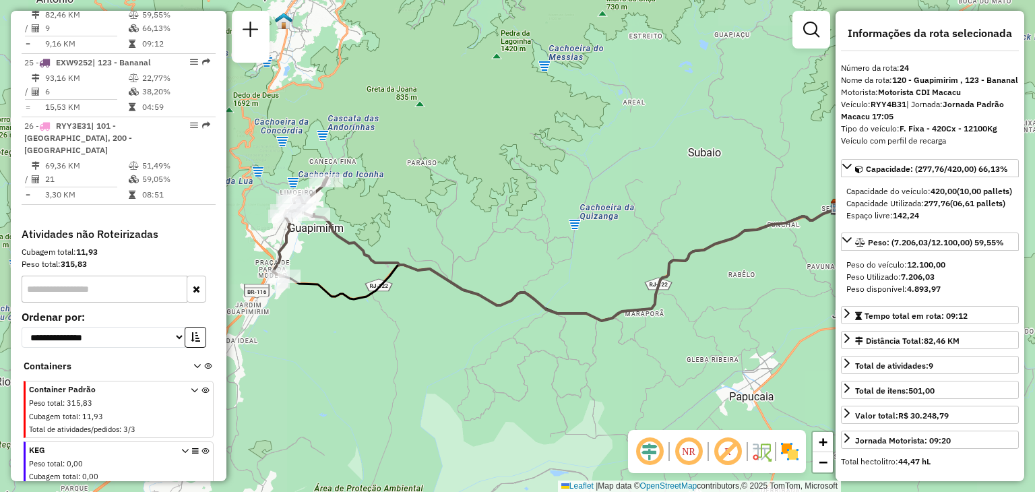
drag, startPoint x: 495, startPoint y: 346, endPoint x: 633, endPoint y: 362, distance: 138.4
click at [633, 362] on div "Janela de atendimento Grade de atendimento Capacidade Transportadoras Veículos …" at bounding box center [517, 246] width 1035 height 492
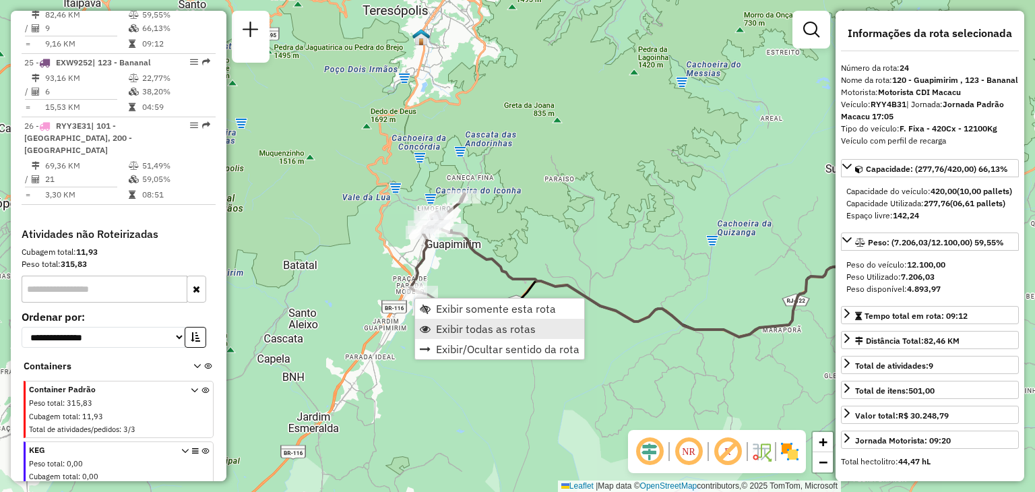
click at [458, 327] on span "Exibir todas as rotas" at bounding box center [486, 329] width 100 height 11
